Goal: Task Accomplishment & Management: Use online tool/utility

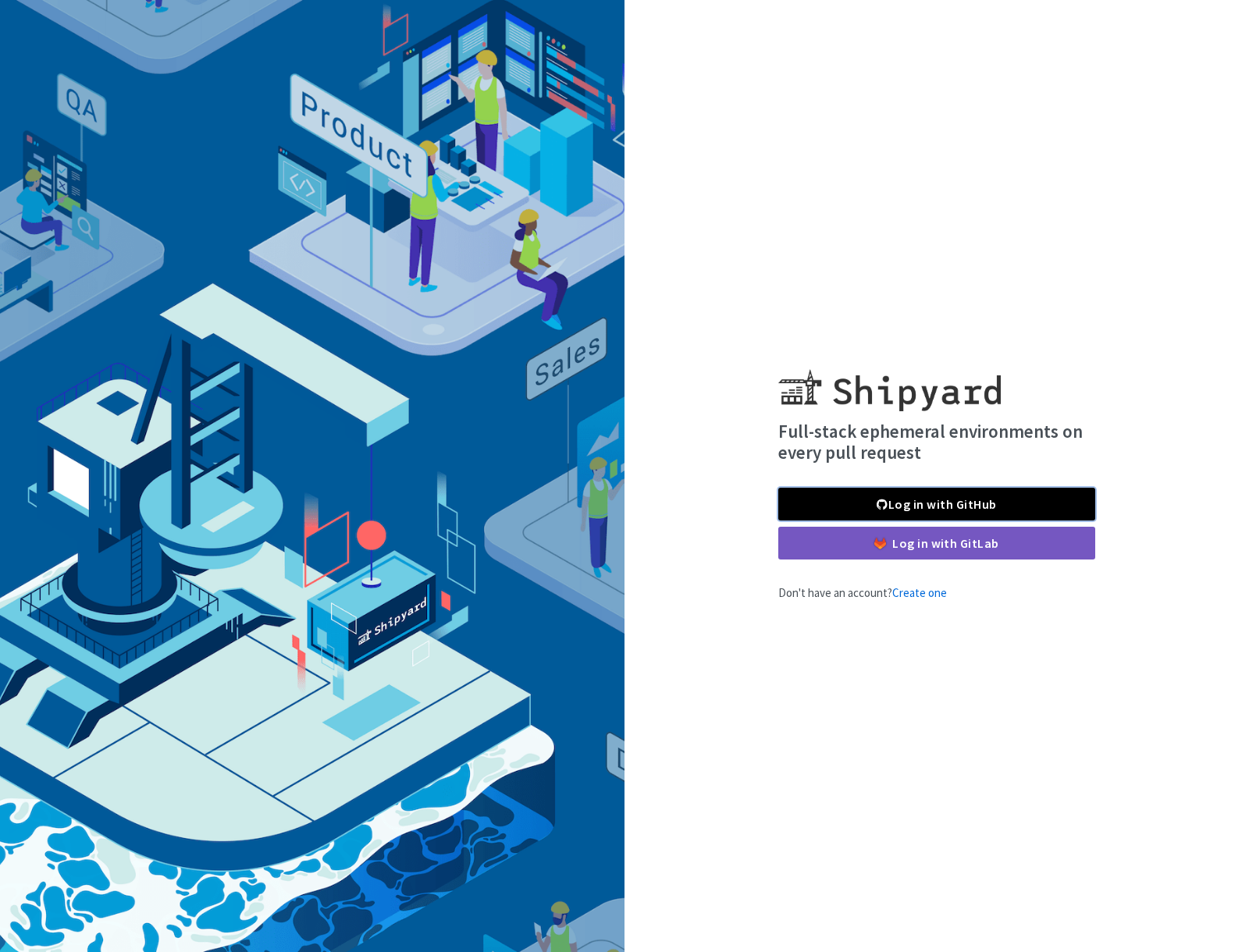
click at [929, 507] on link "Log in with GitHub" at bounding box center [936, 503] width 317 height 33
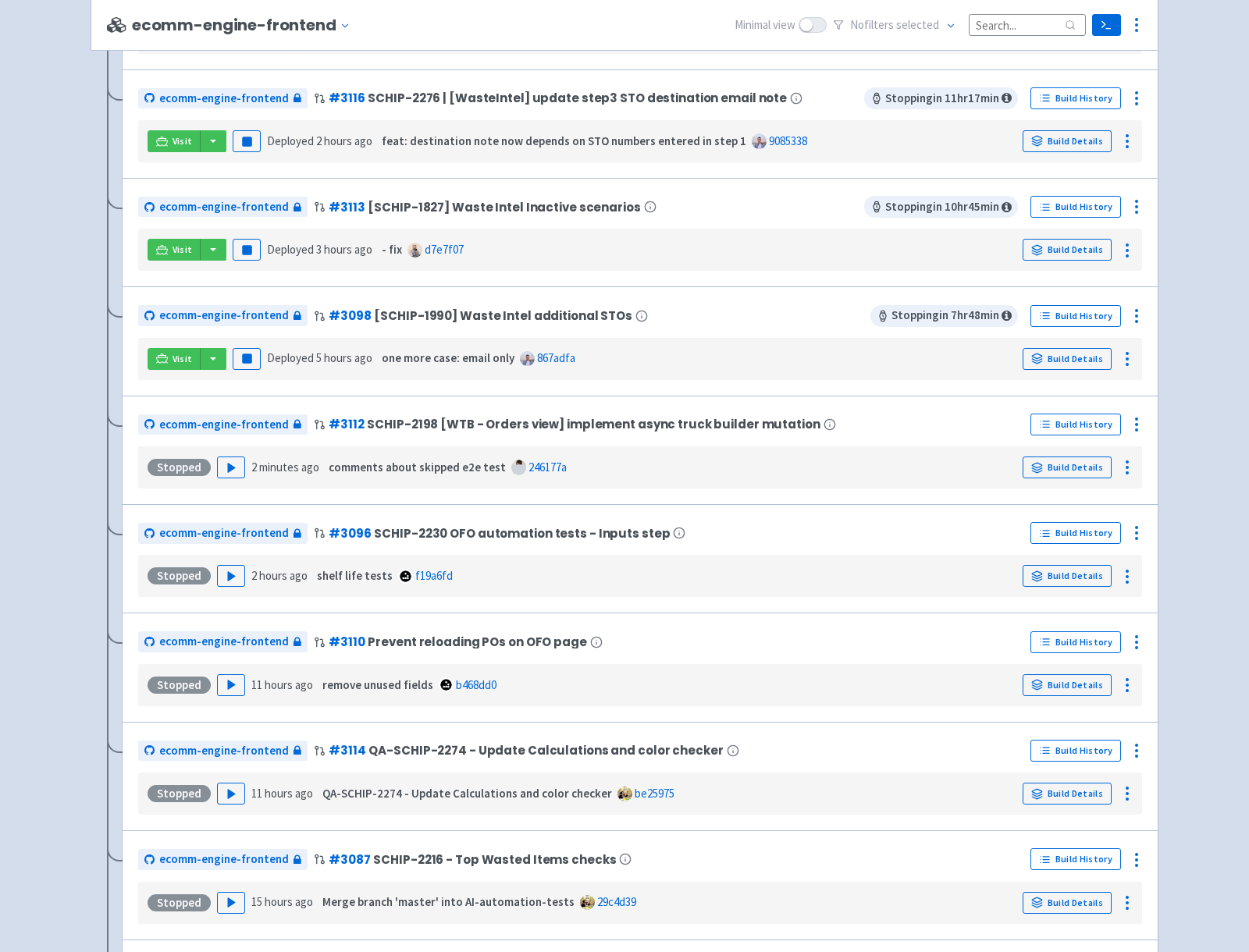
scroll to position [525, 0]
click at [231, 688] on icon "button" at bounding box center [231, 684] width 11 height 11
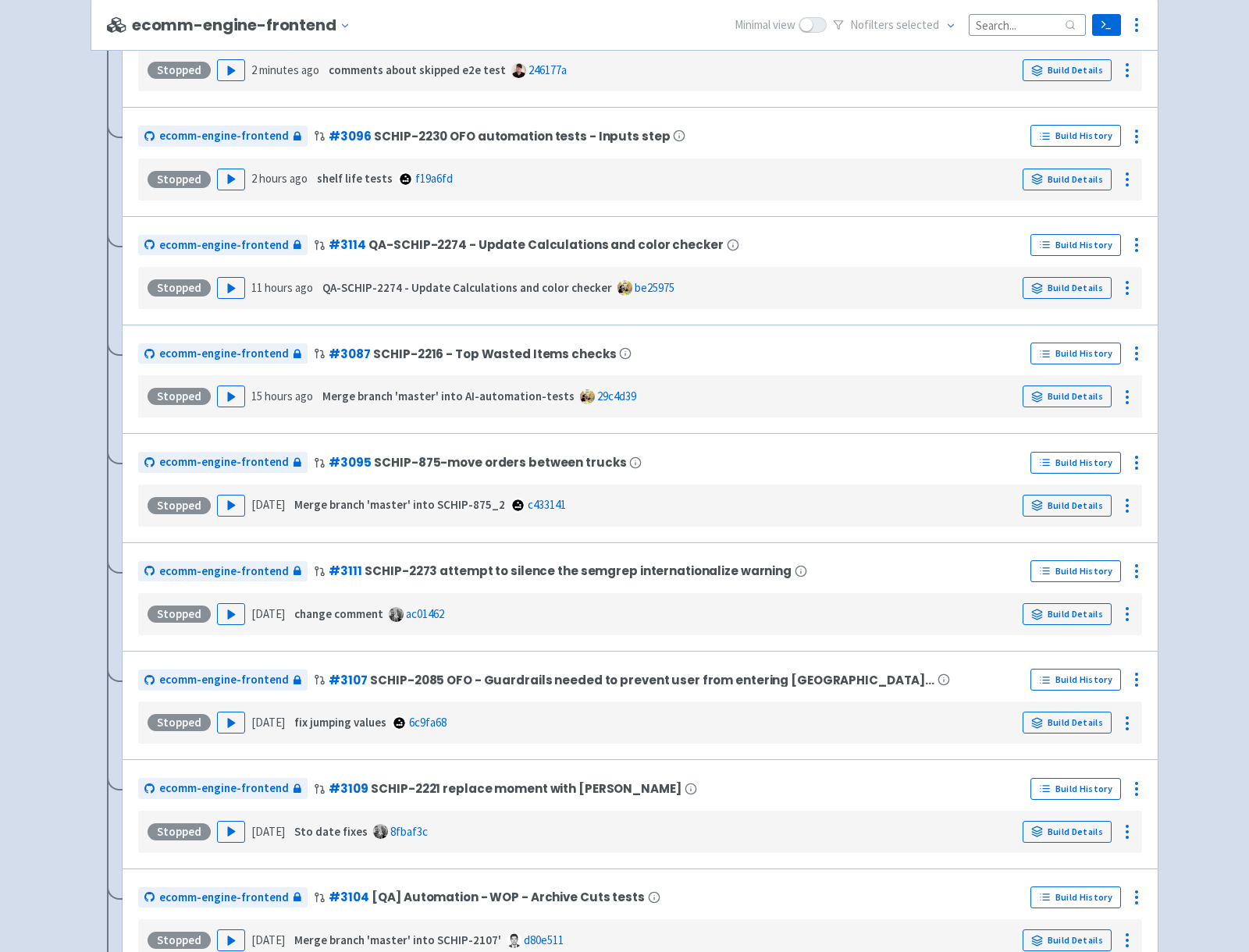
scroll to position [1035, 0]
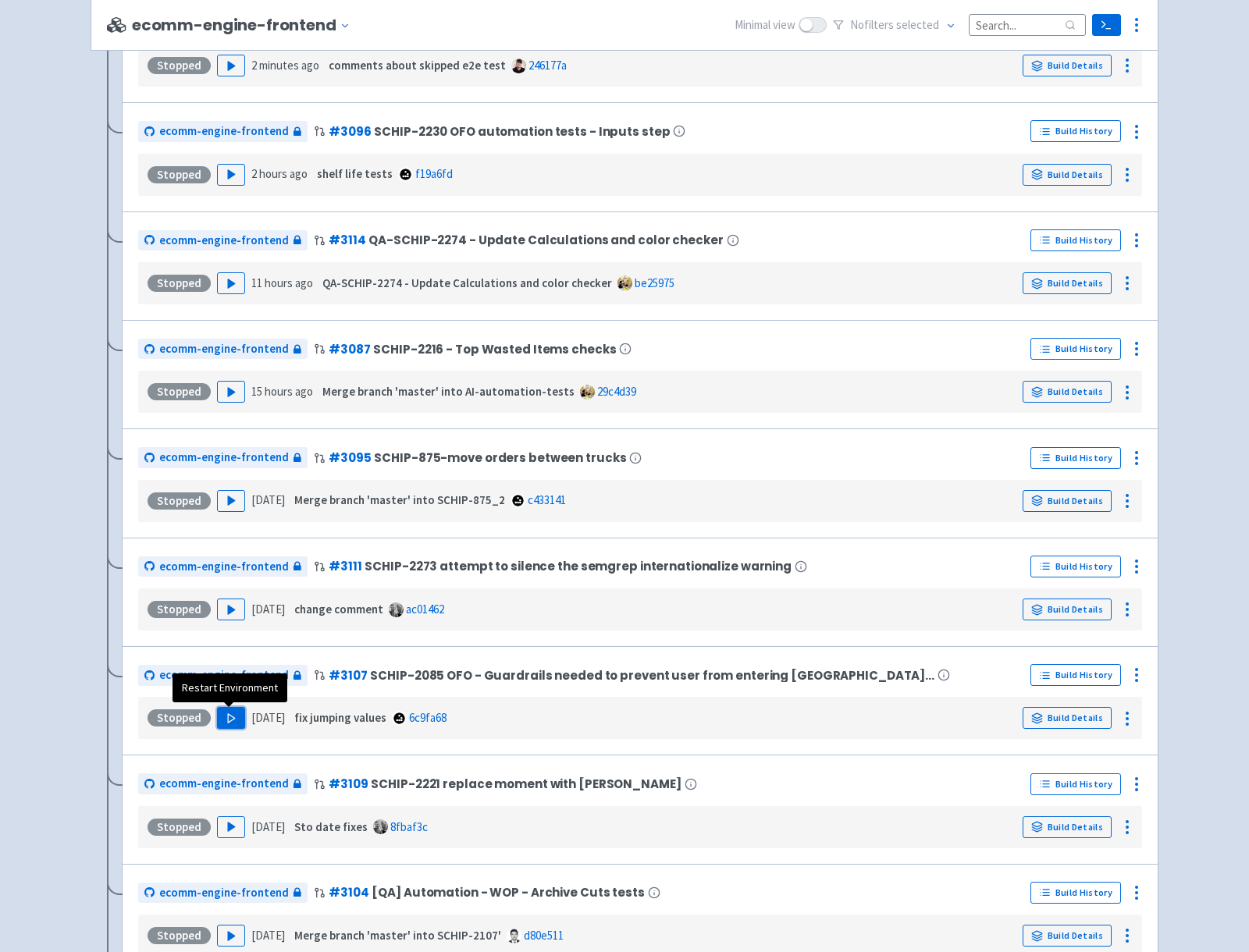
click at [228, 718] on polygon "button" at bounding box center [231, 719] width 7 height 9
